Goal: Find specific page/section: Find specific page/section

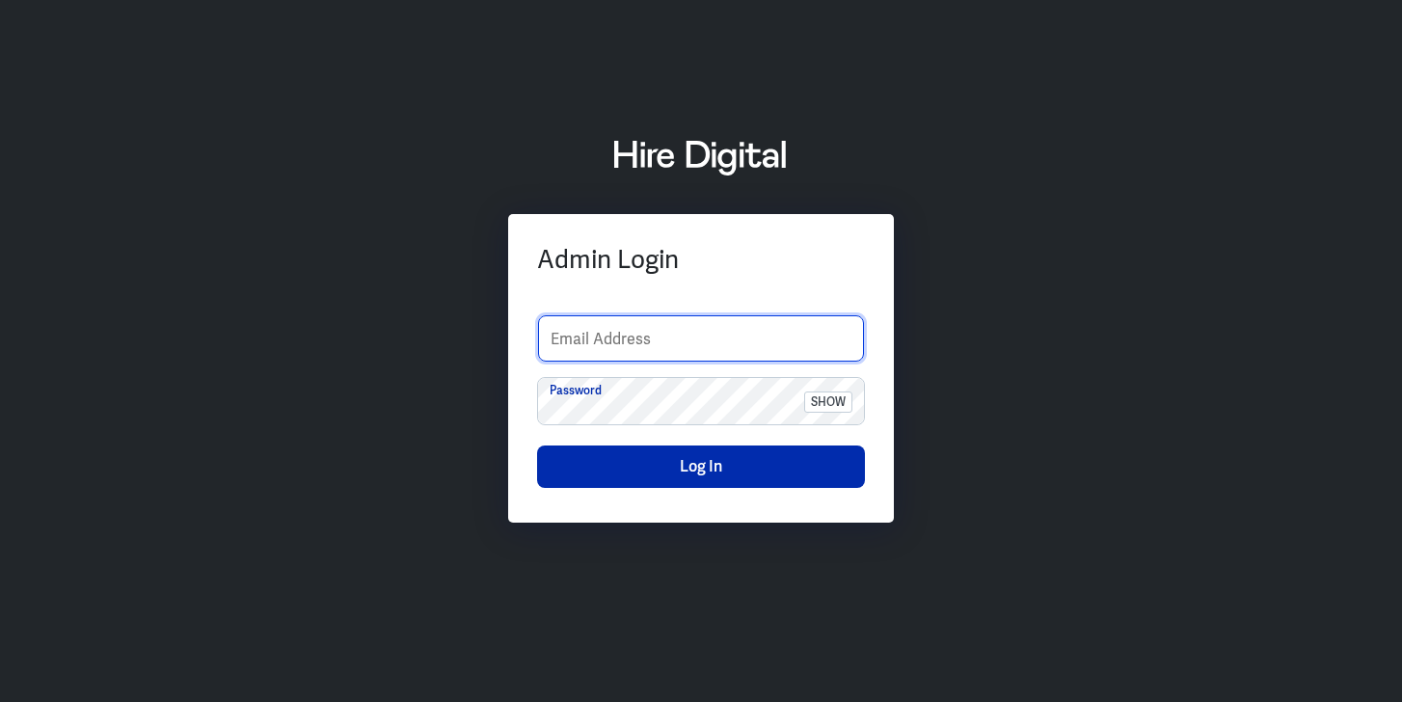
type input "sherelyn.goh@hiredigital.com"
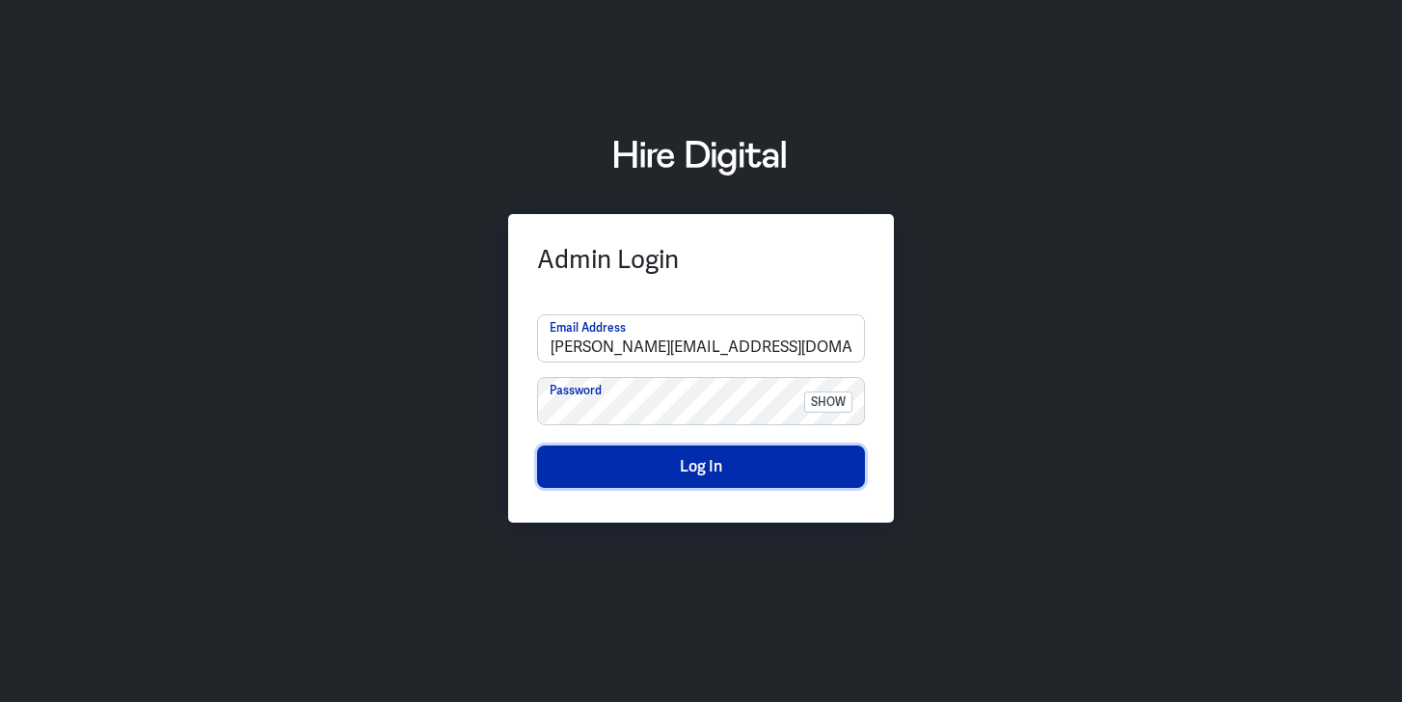
click at [737, 475] on button "Log In" at bounding box center [701, 467] width 328 height 42
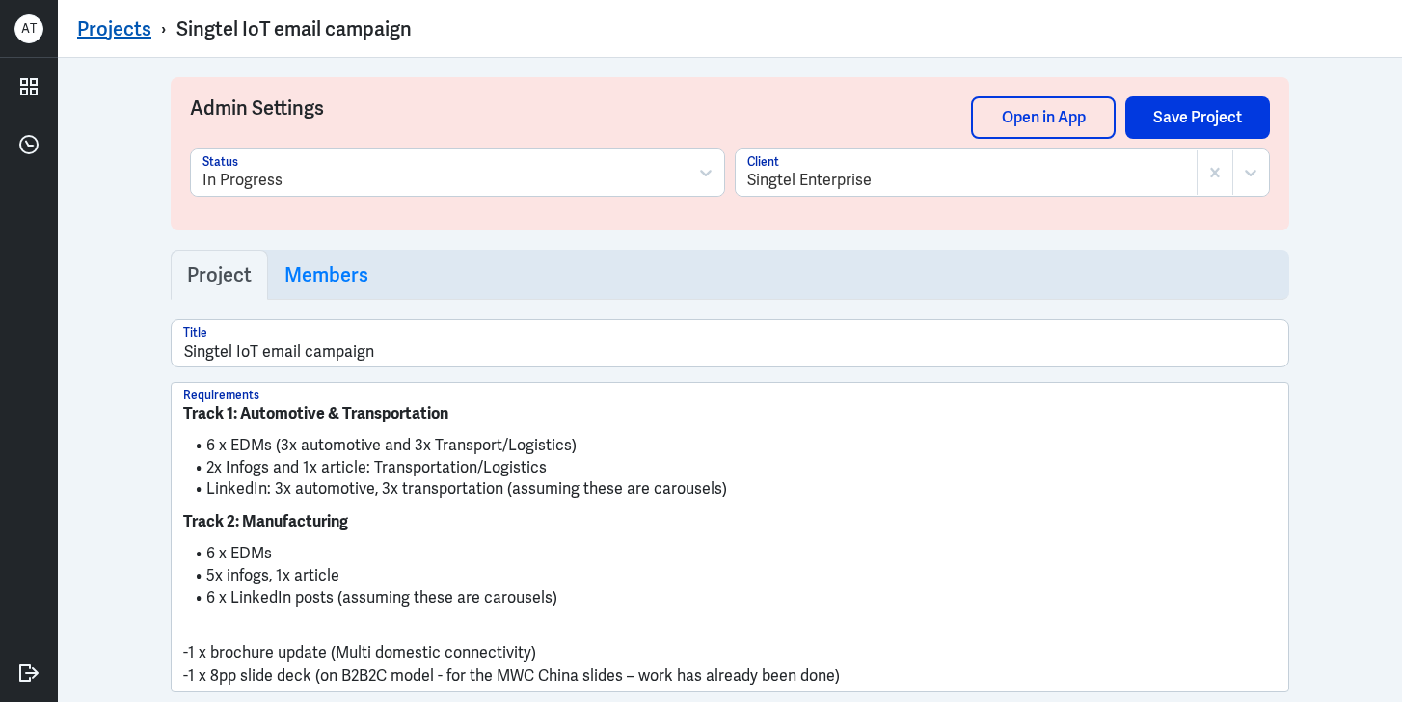
click at [121, 27] on link "Projects" at bounding box center [114, 28] width 74 height 25
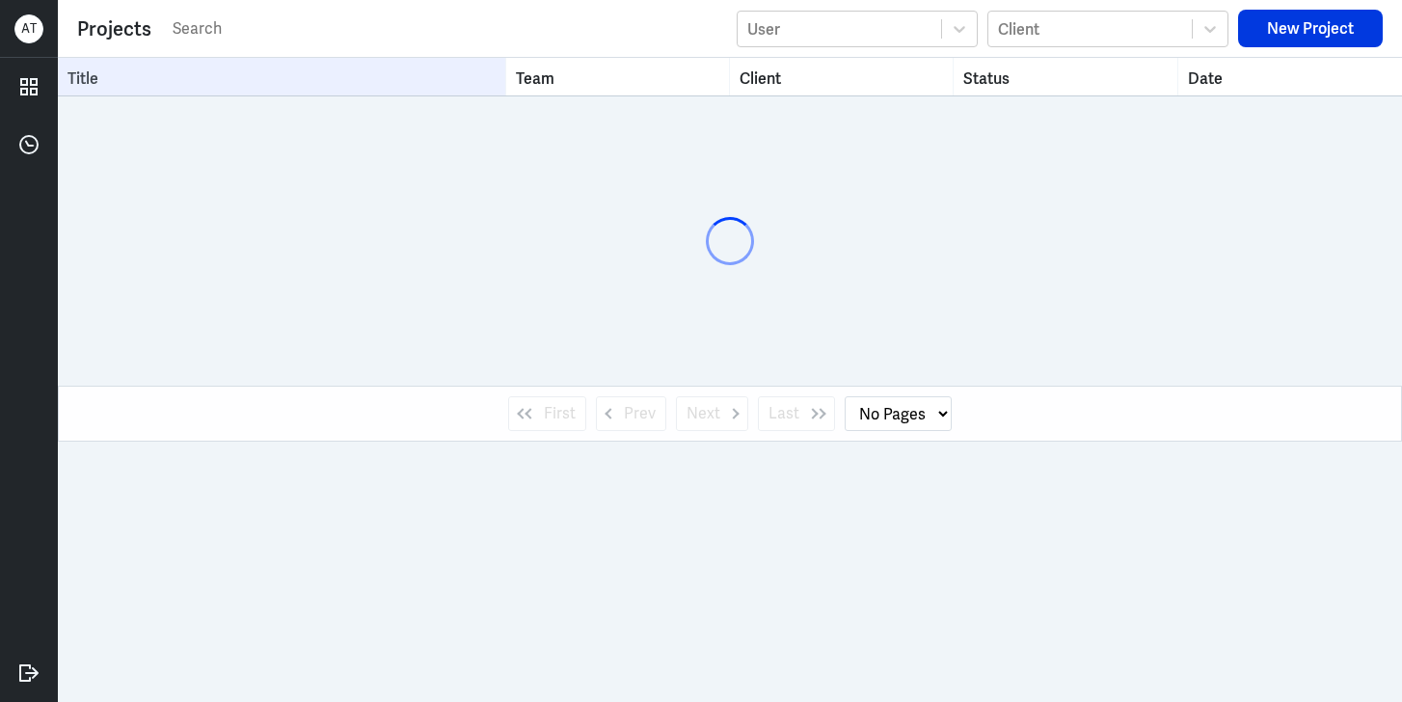
select select "1"
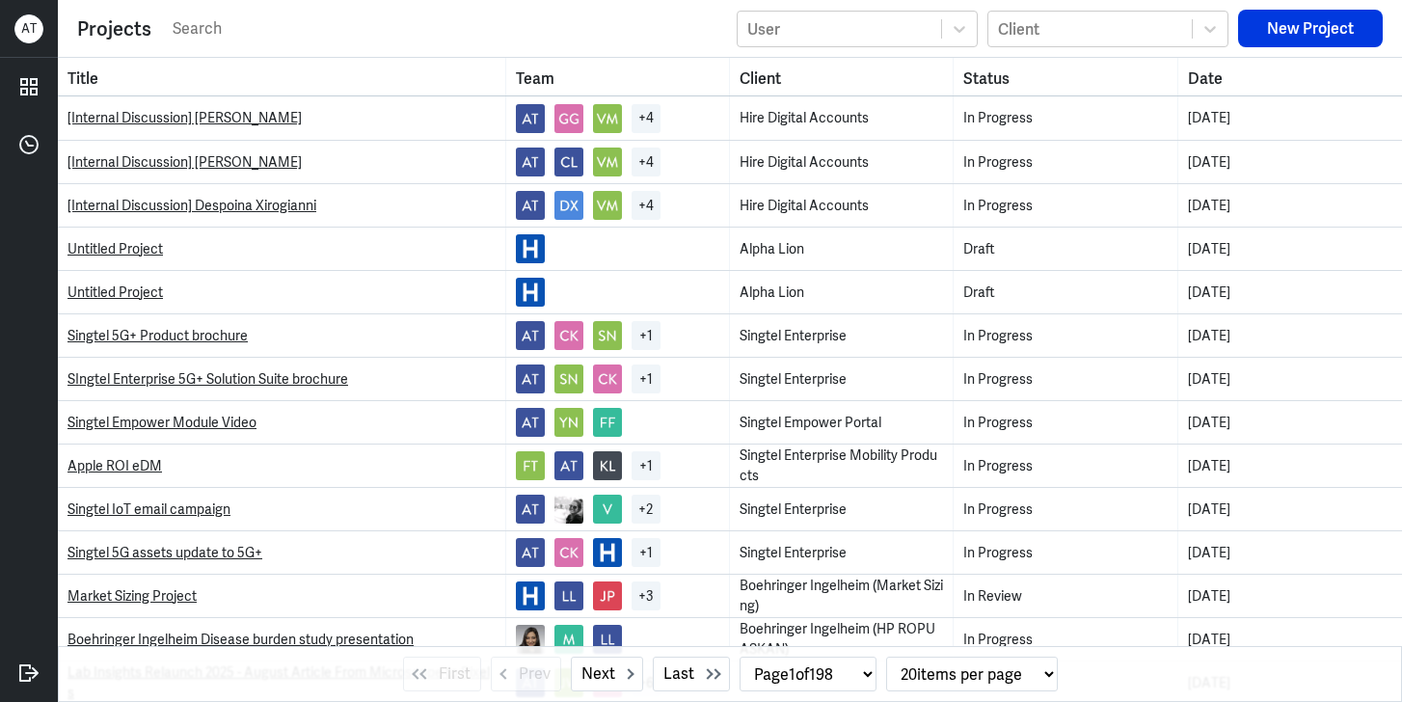
click at [343, 33] on input "text" at bounding box center [449, 28] width 557 height 29
type input "RBM"
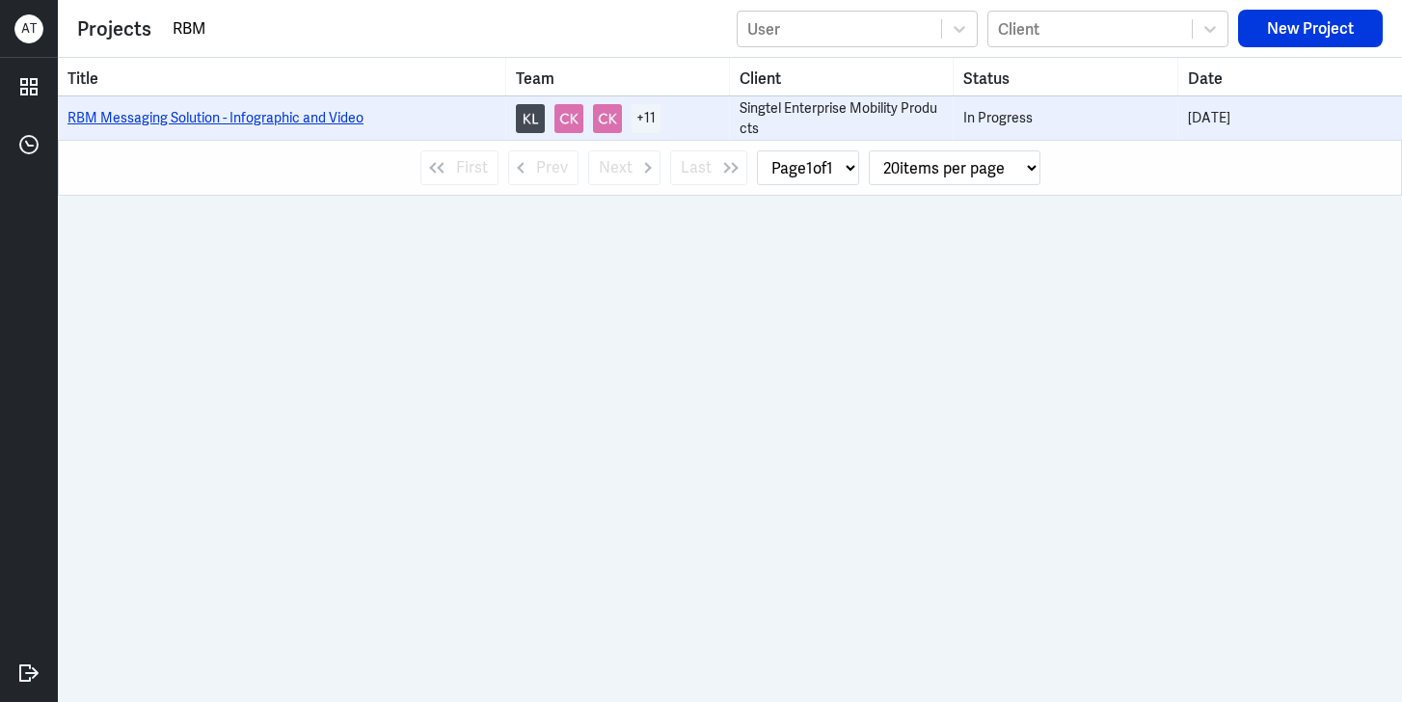
click at [267, 117] on link "RBM Messaging Solution - Infographic and Video" at bounding box center [216, 117] width 296 height 17
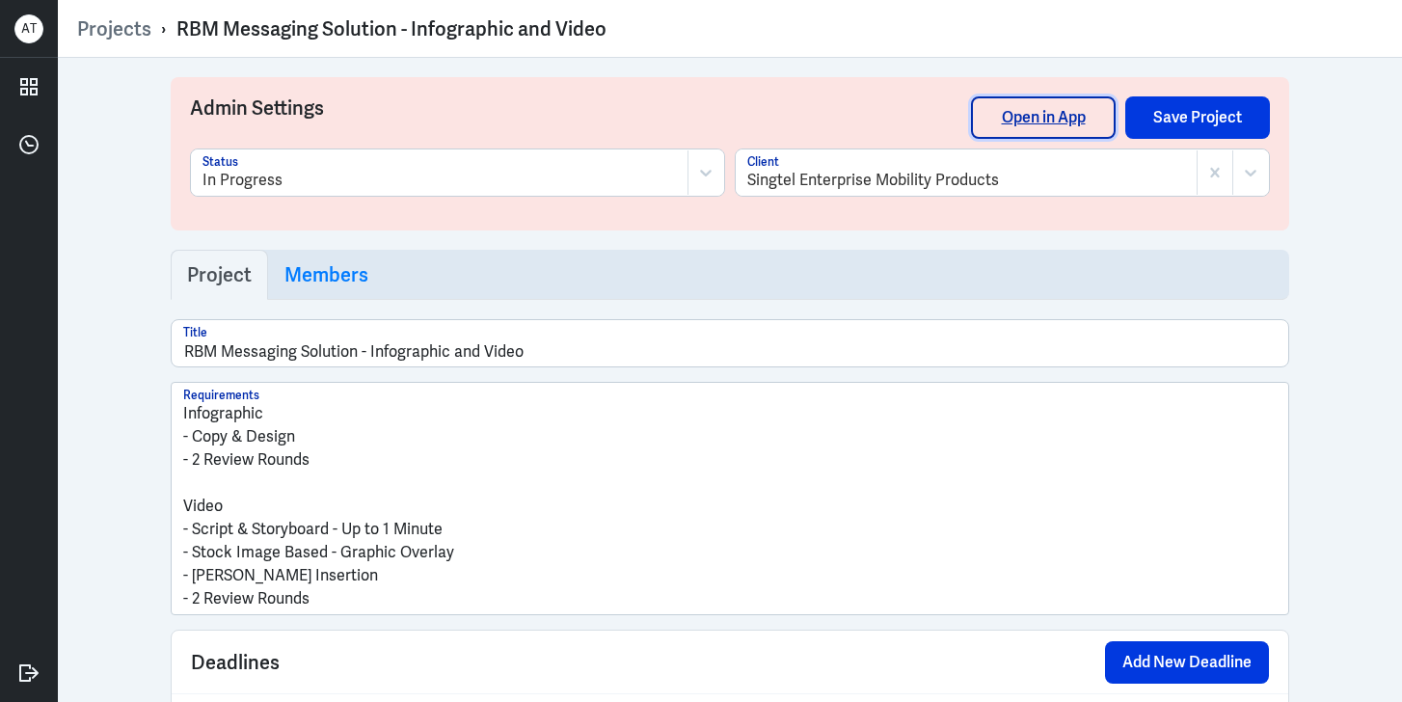
click at [1000, 117] on link "Open in App" at bounding box center [1043, 117] width 145 height 42
click at [89, 23] on link "Projects" at bounding box center [114, 28] width 74 height 25
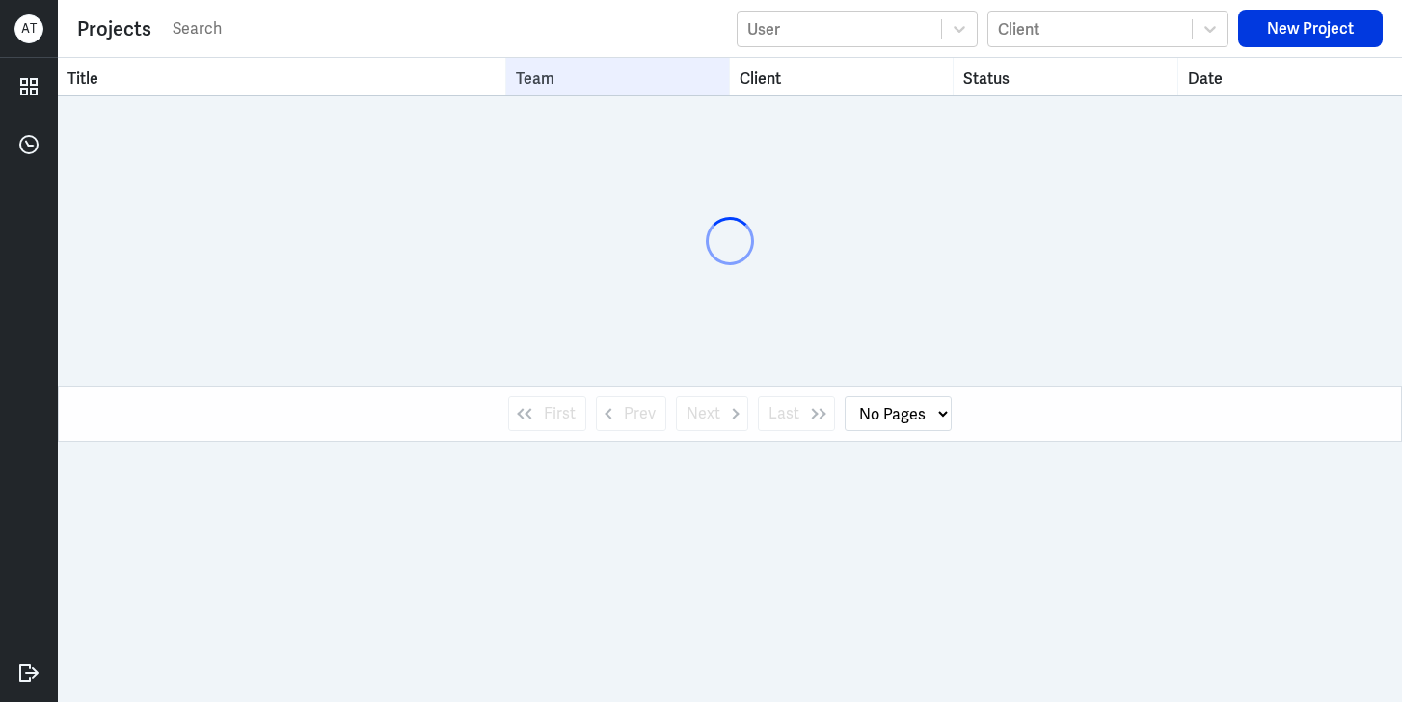
select select "1"
